Goal: Find specific page/section: Locate a particular part of the current website

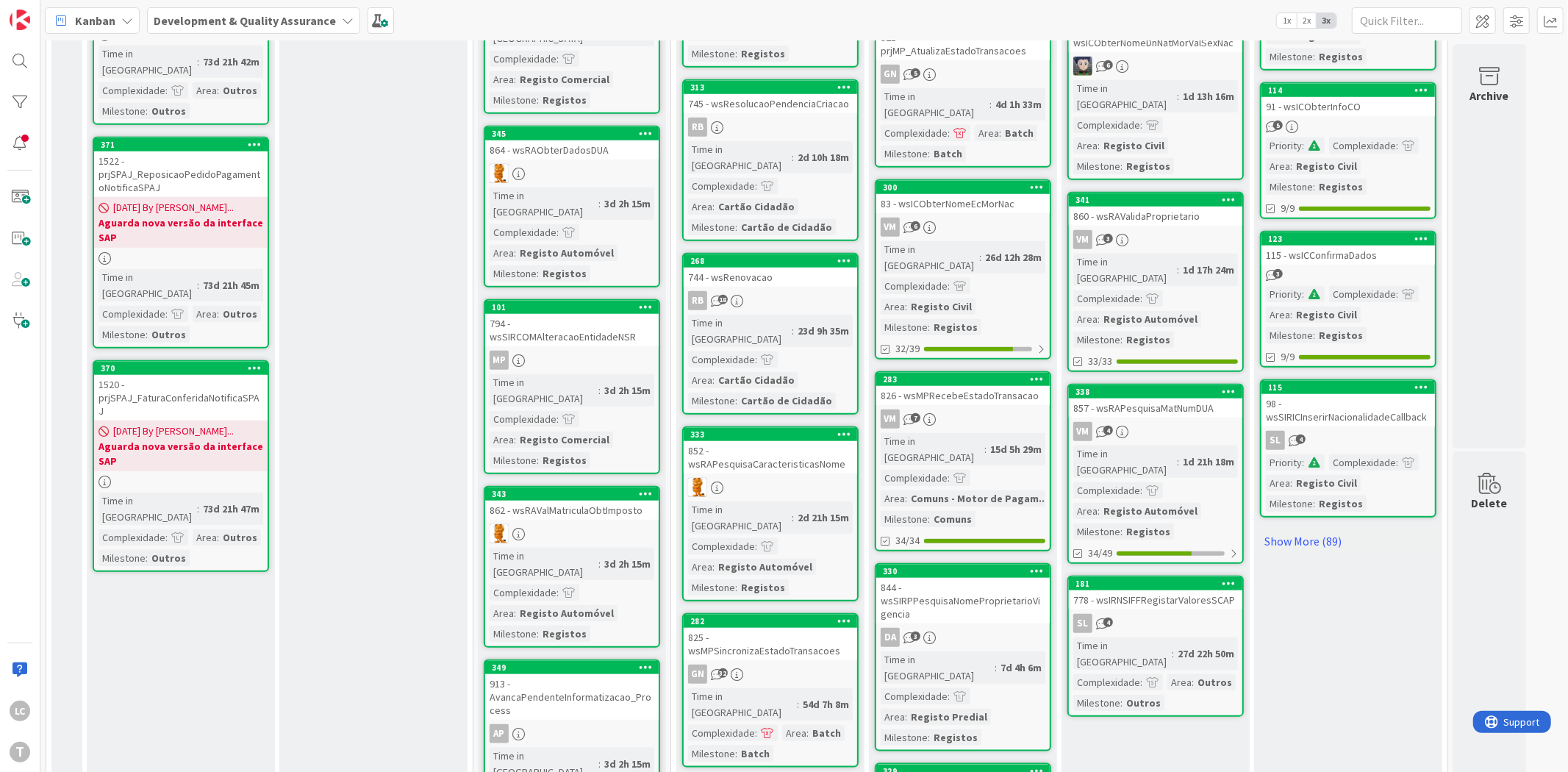
scroll to position [1043, 0]
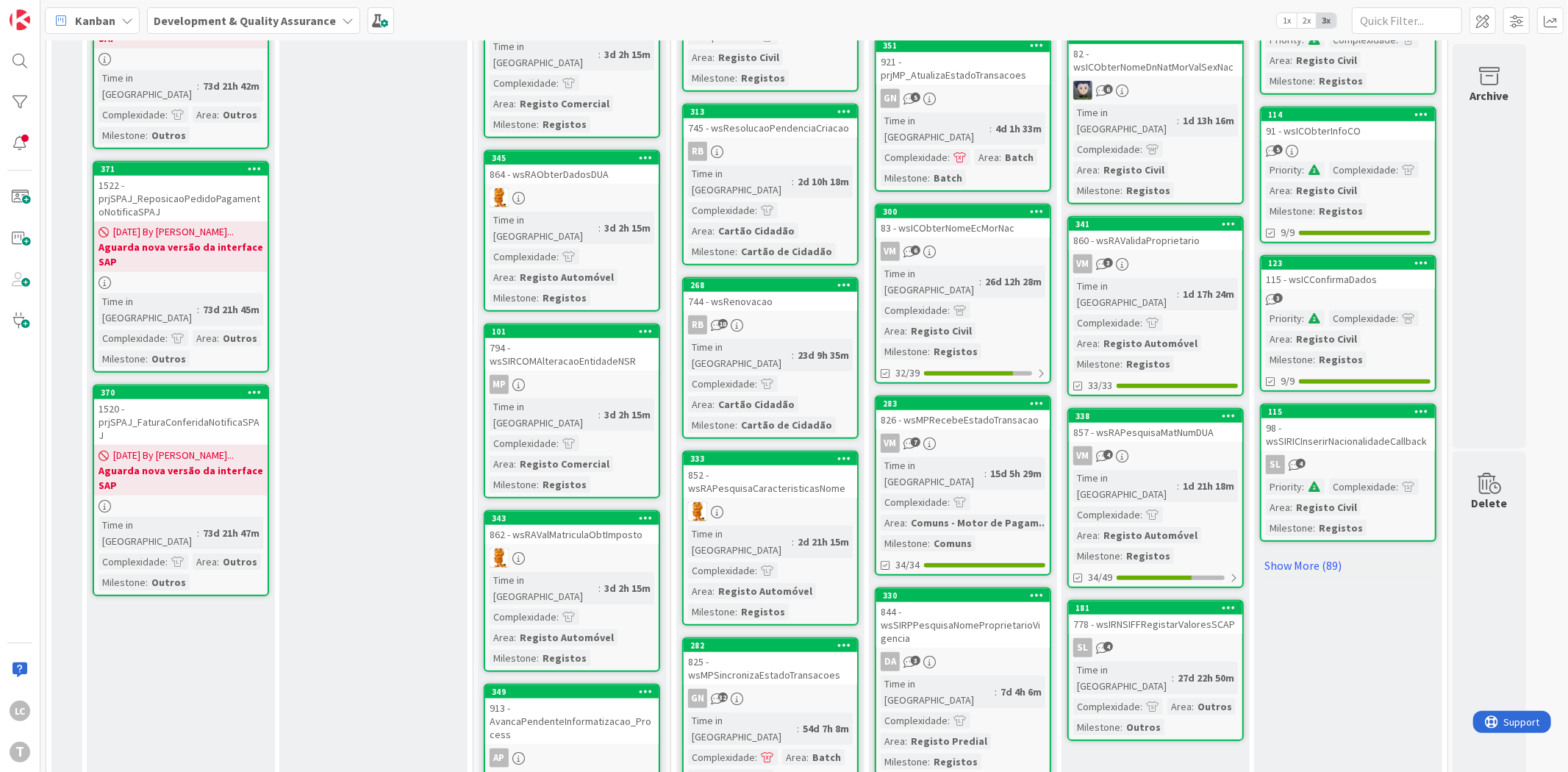
click at [1171, 638] on div "SL 4" at bounding box center [1155, 648] width 174 height 19
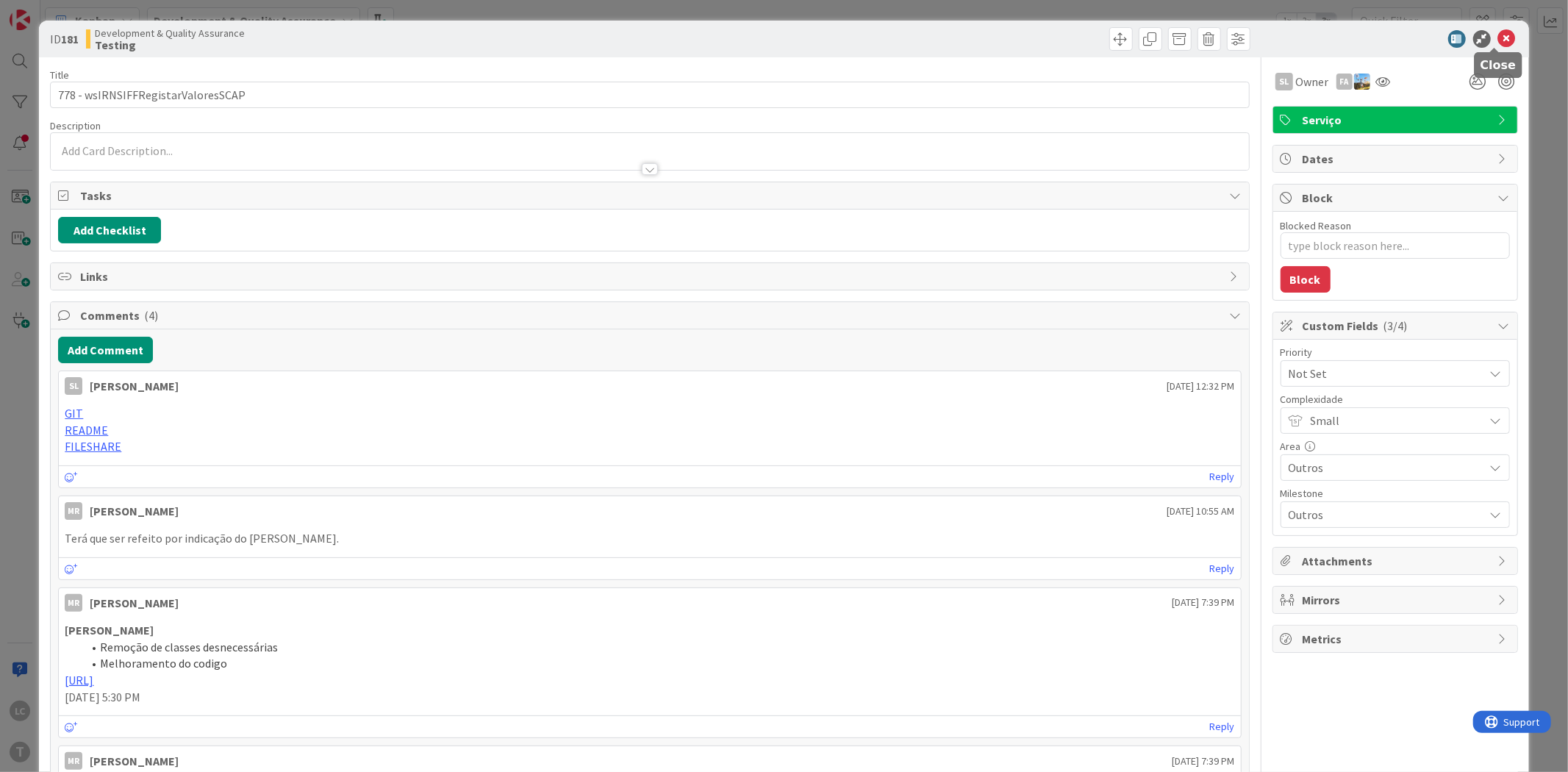
click at [1498, 37] on icon at bounding box center [1507, 39] width 18 height 18
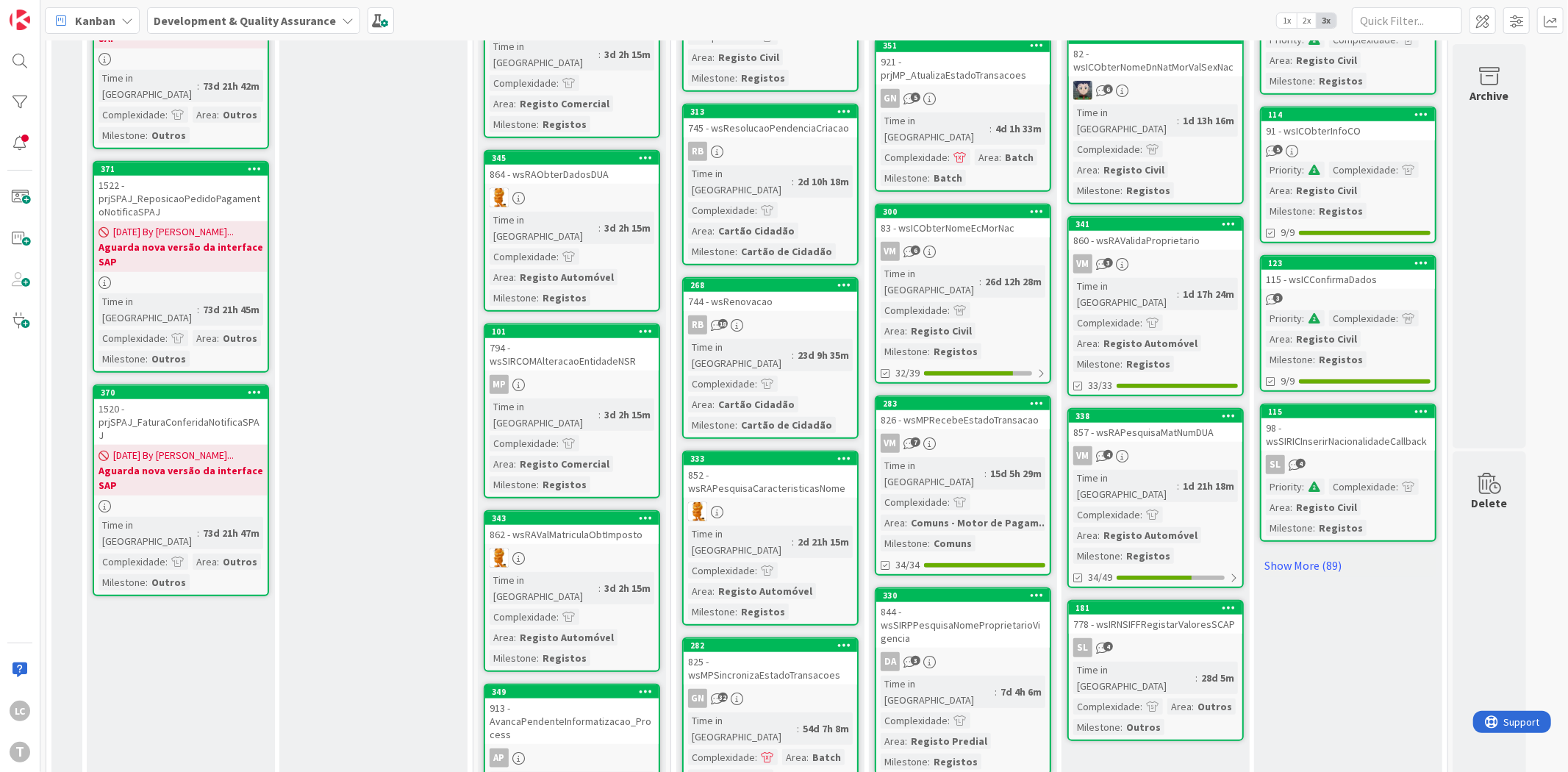
click at [1188, 408] on link "338 857 - wsRAPesquisaMatNumDUA VM 4 Time in [GEOGRAPHIC_DATA] : 1d 21h 18m Com…" at bounding box center [1155, 498] width 176 height 180
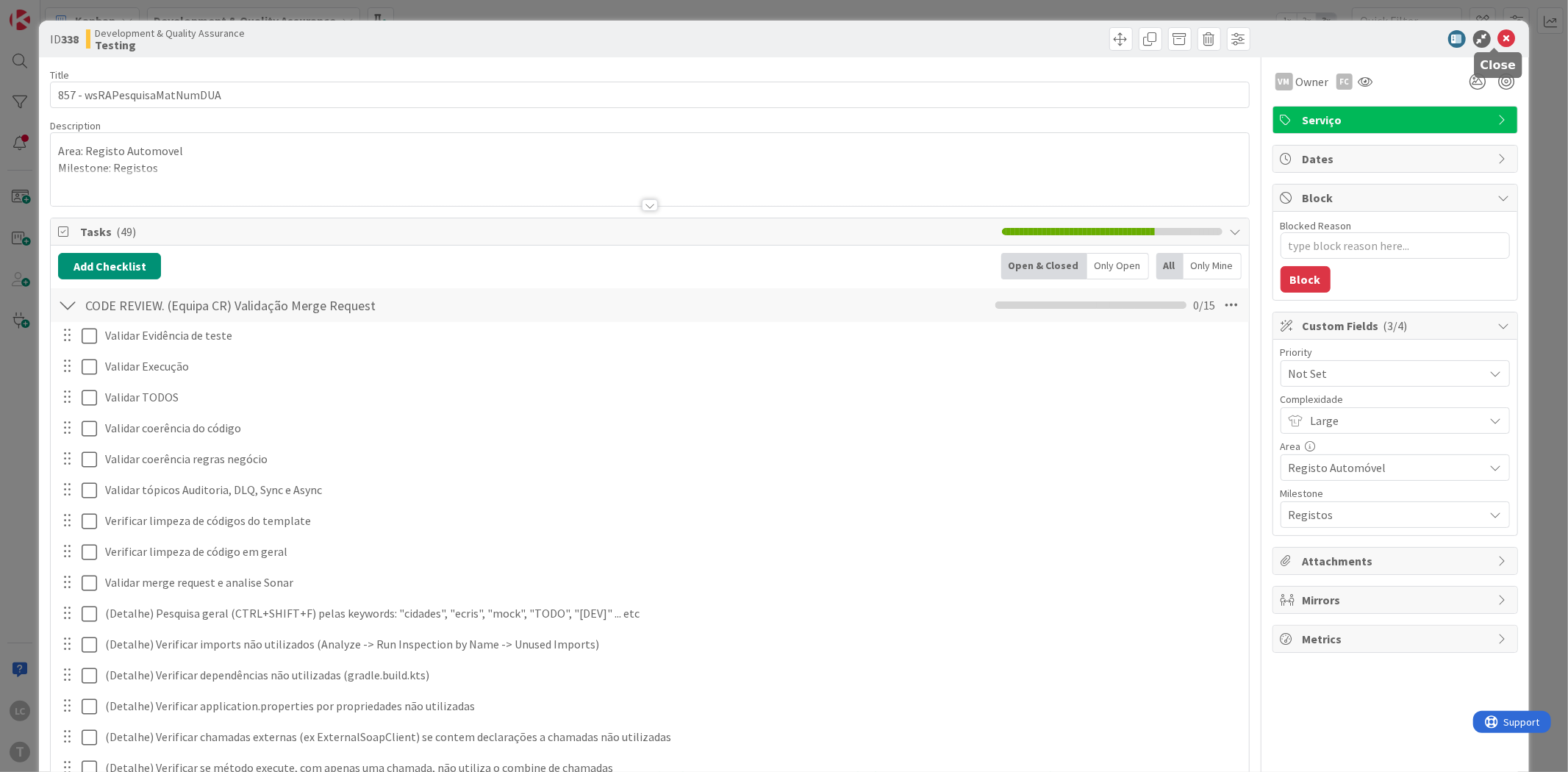
click at [1498, 34] on icon at bounding box center [1507, 39] width 18 height 18
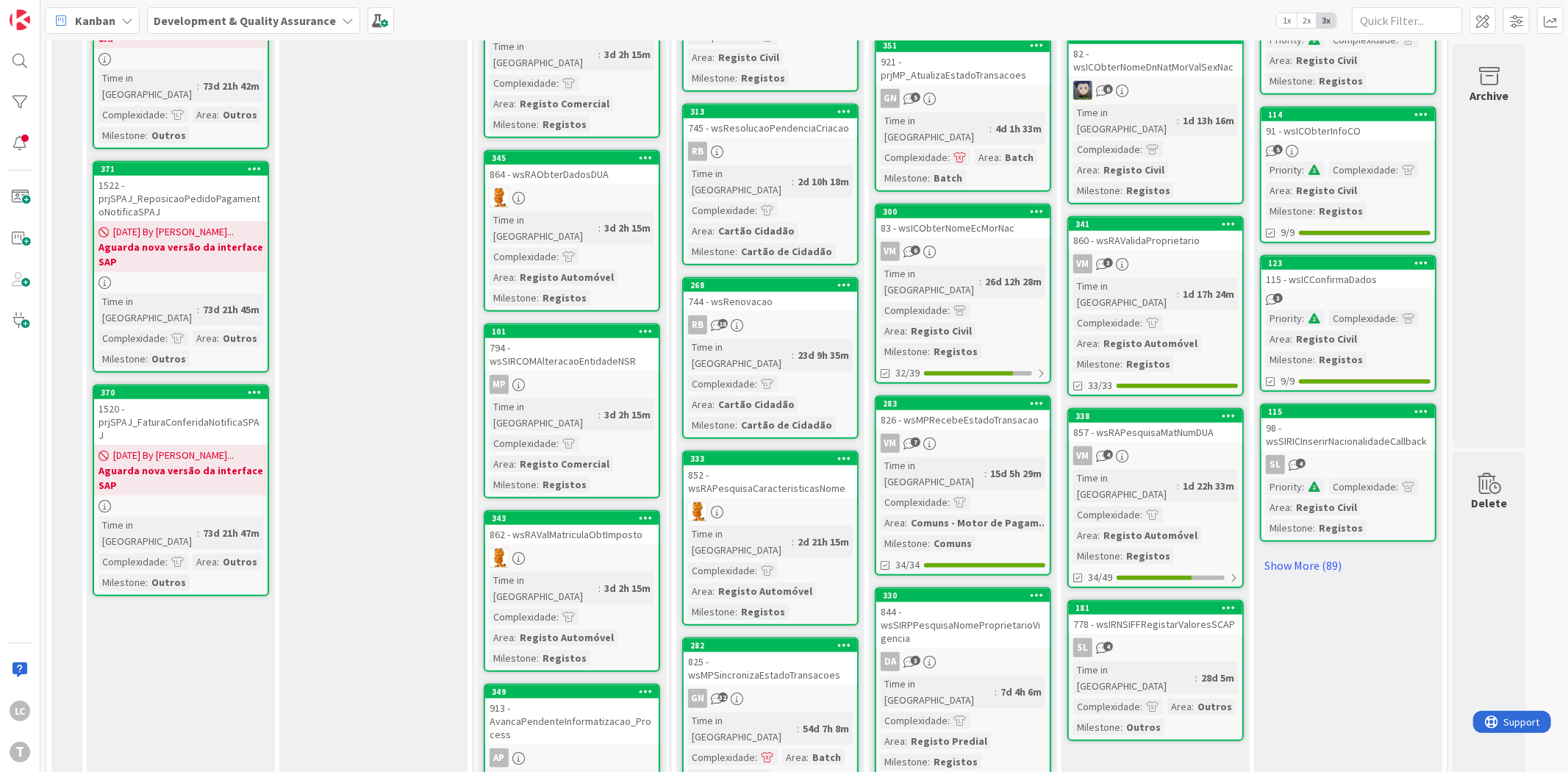
click at [1197, 216] on link "341 860 - wsRAValidaProprietario VM 3 Time in [GEOGRAPHIC_DATA] : 1d 17h 24m Co…" at bounding box center [1155, 306] width 176 height 180
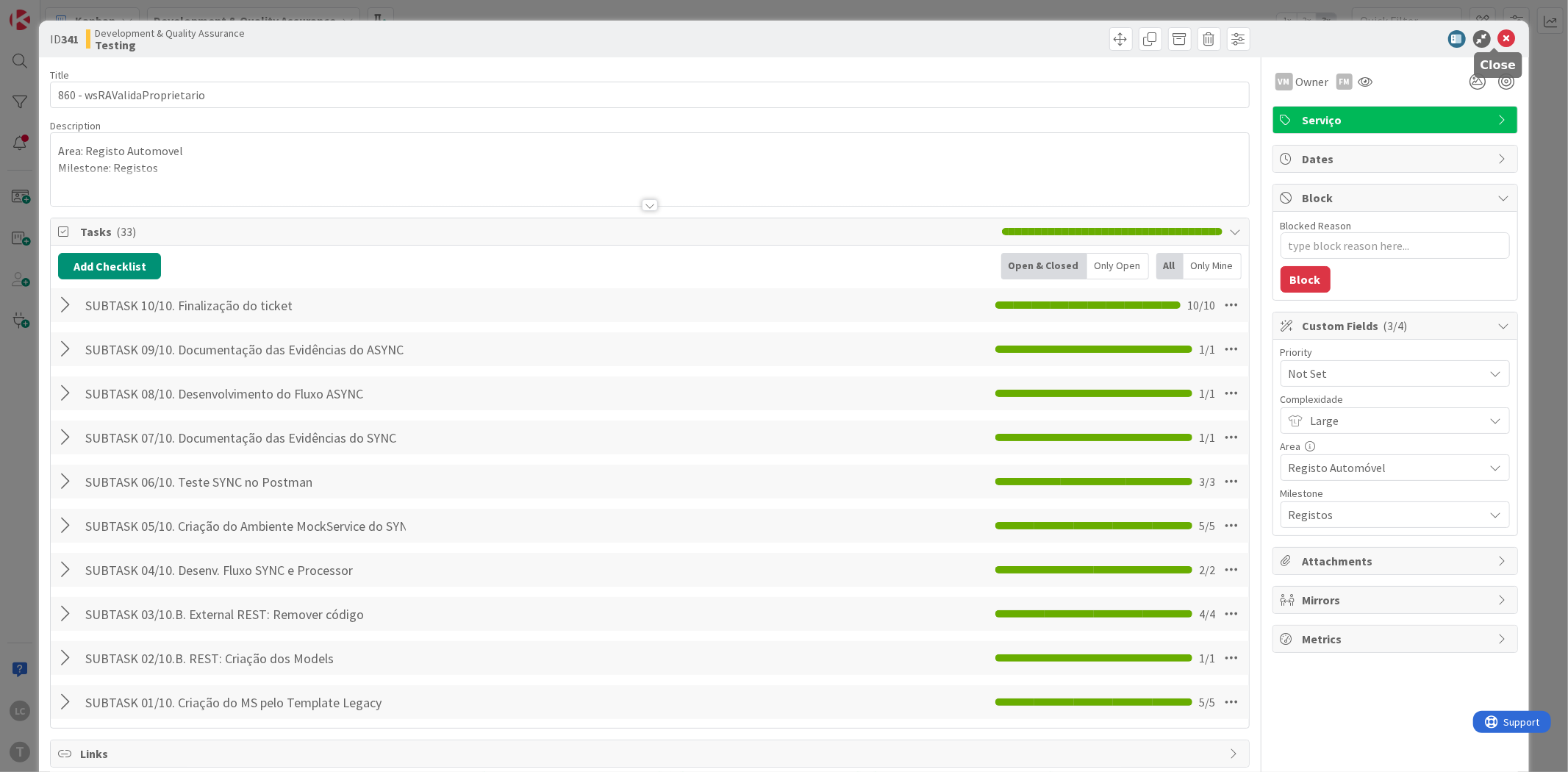
click at [1501, 37] on icon at bounding box center [1507, 39] width 18 height 18
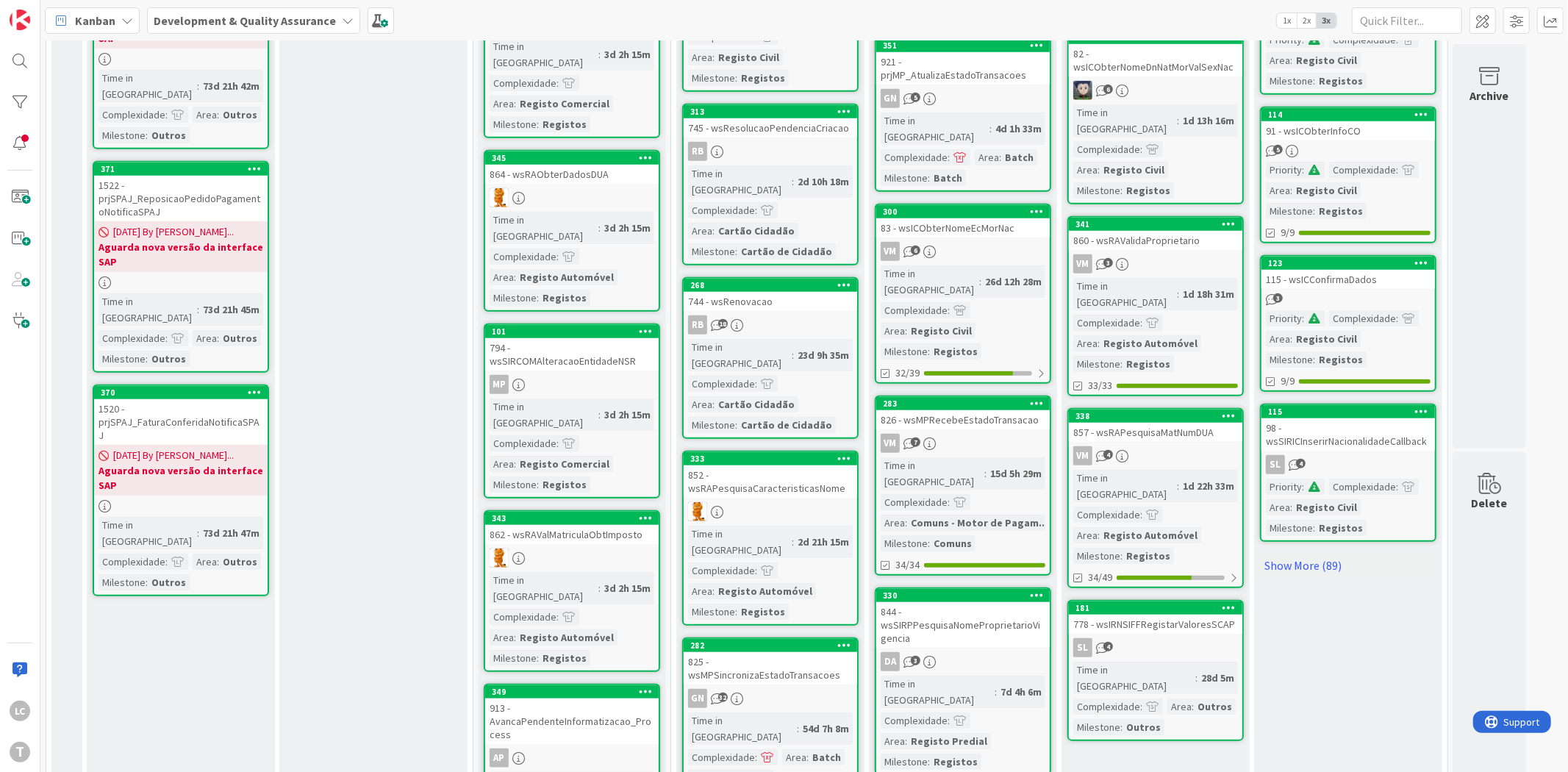
click at [1202, 446] on div "VM 4" at bounding box center [1155, 456] width 174 height 19
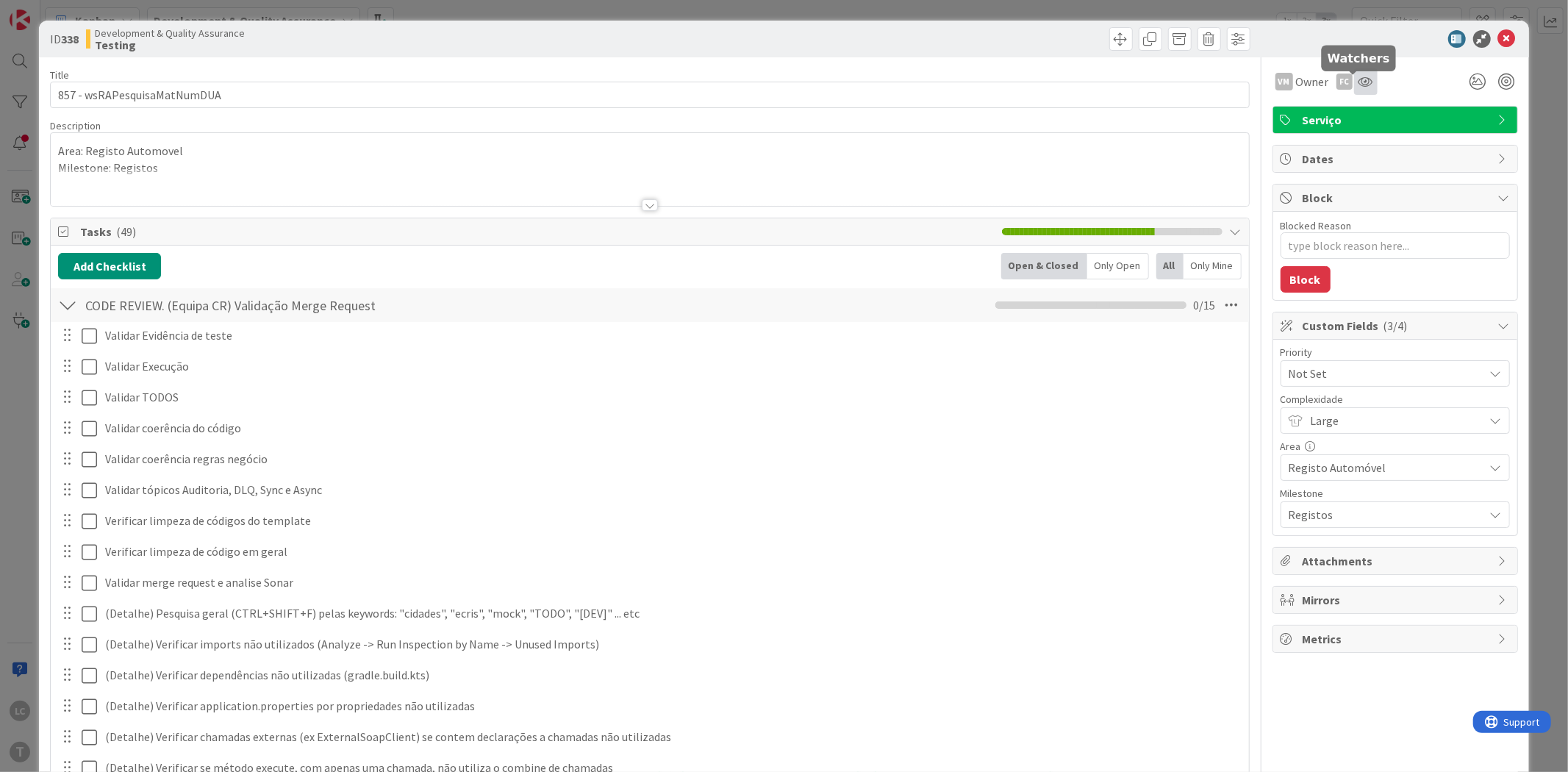
click at [1358, 83] on icon at bounding box center [1365, 81] width 15 height 12
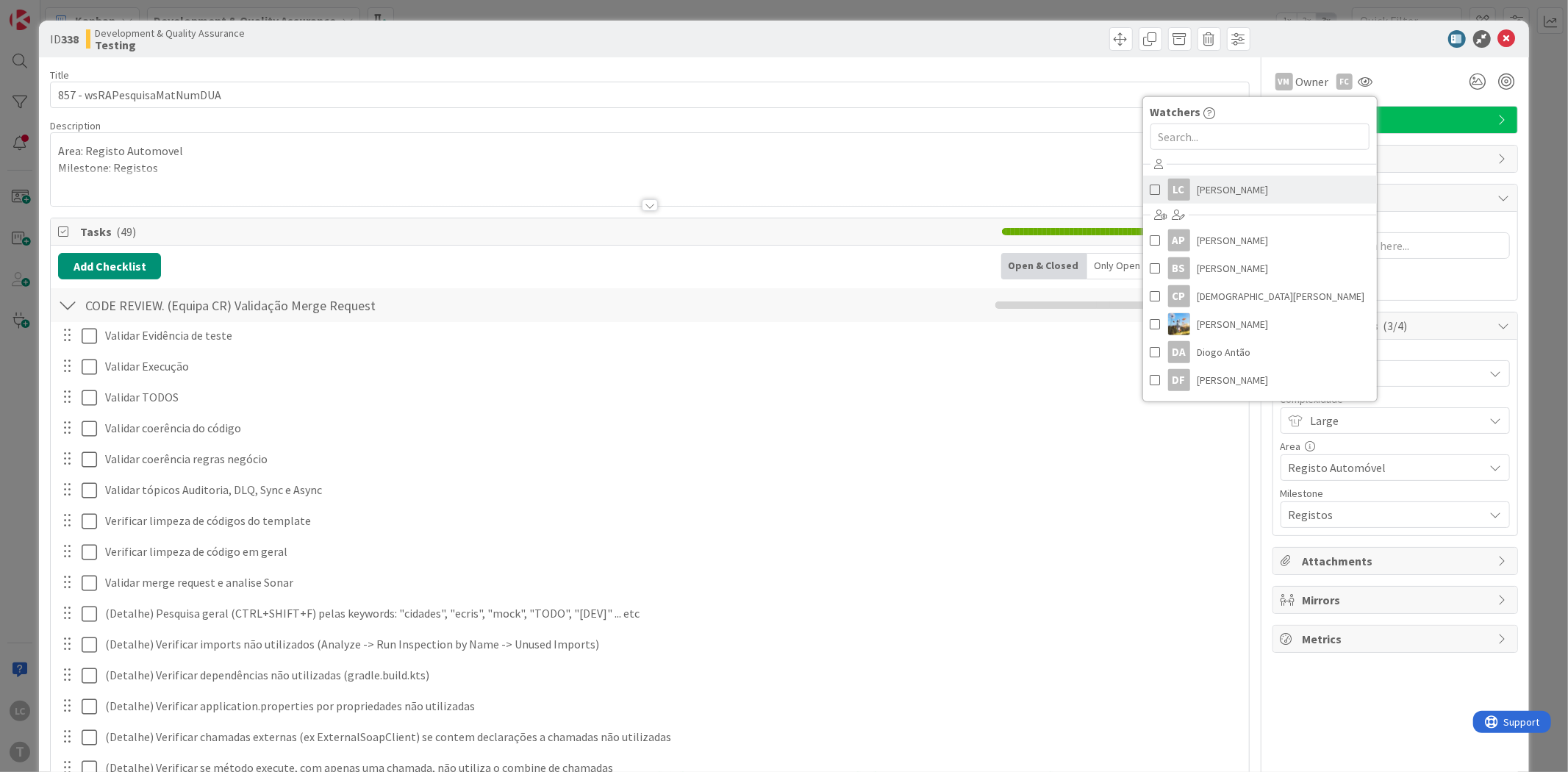
click at [1221, 197] on span "[PERSON_NAME]" at bounding box center [1233, 189] width 71 height 22
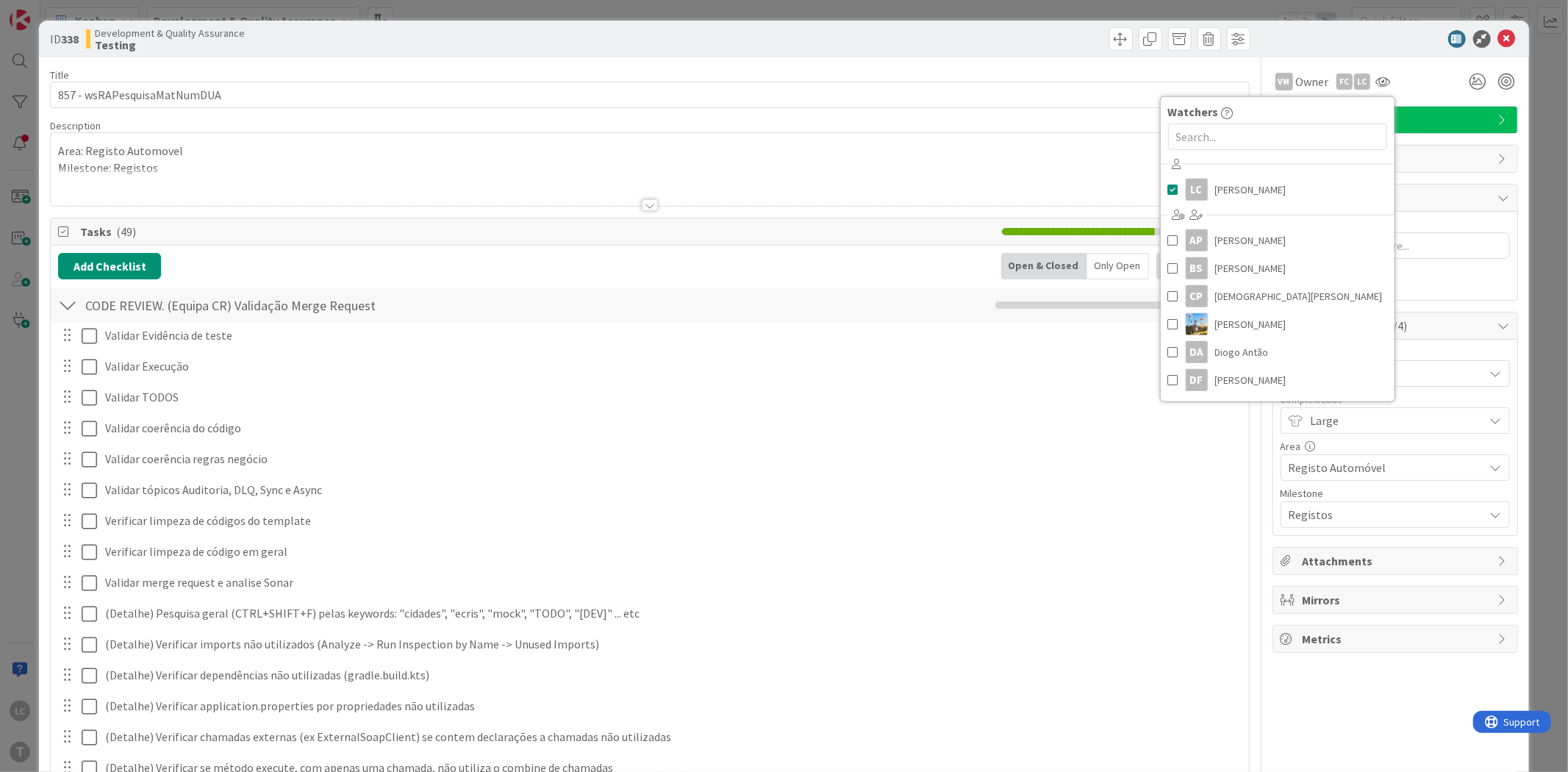
click at [1418, 83] on div "VM Owner FC LC Watchers LC [PERSON_NAME] AP [PERSON_NAME] Filho [PERSON_NAME] […" at bounding box center [1395, 81] width 246 height 27
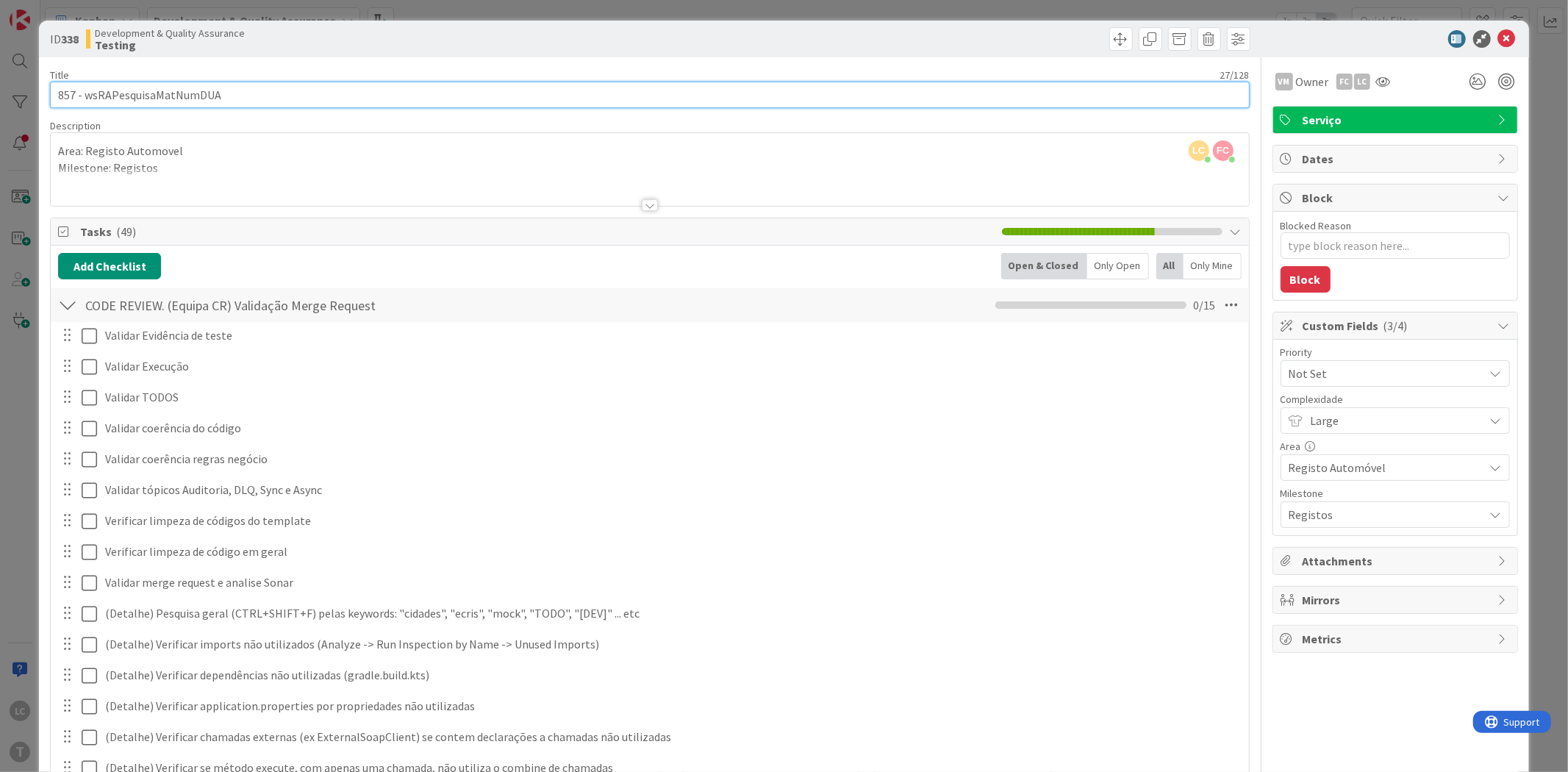
click at [178, 89] on input "857 - wsRAPesquisaMatNumDUA" at bounding box center [650, 95] width 1199 height 27
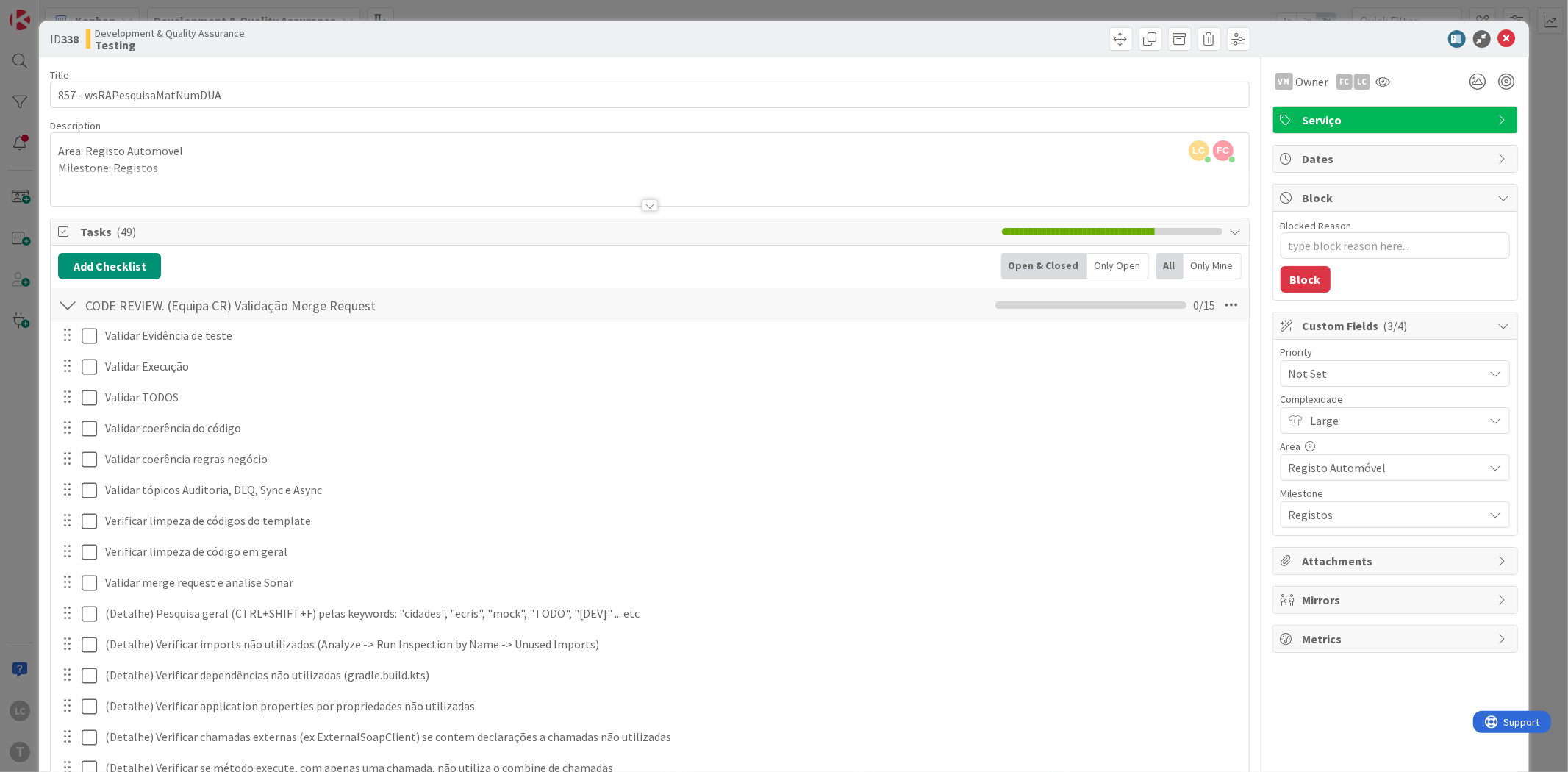
type textarea "x"
